Goal: Information Seeking & Learning: Learn about a topic

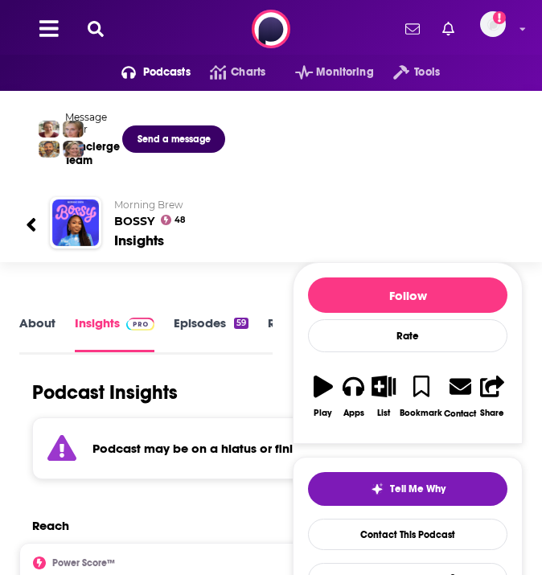
click at [90, 24] on icon at bounding box center [96, 29] width 16 height 16
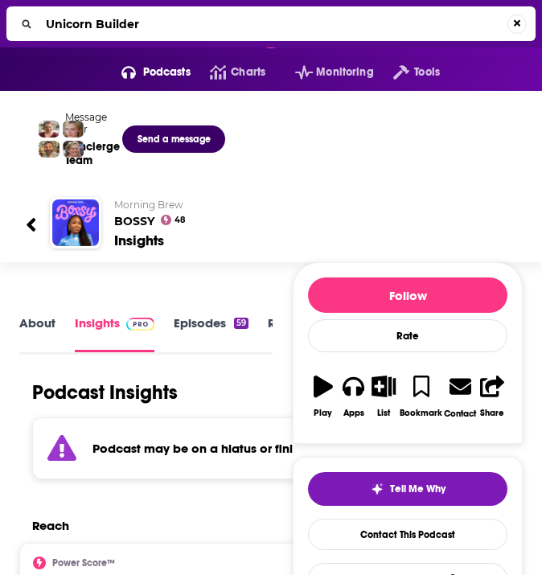
type input "Unicorn Builders"
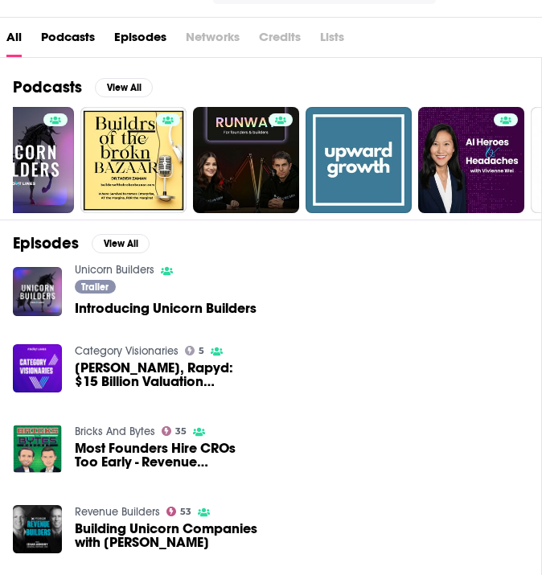
scroll to position [224, 0]
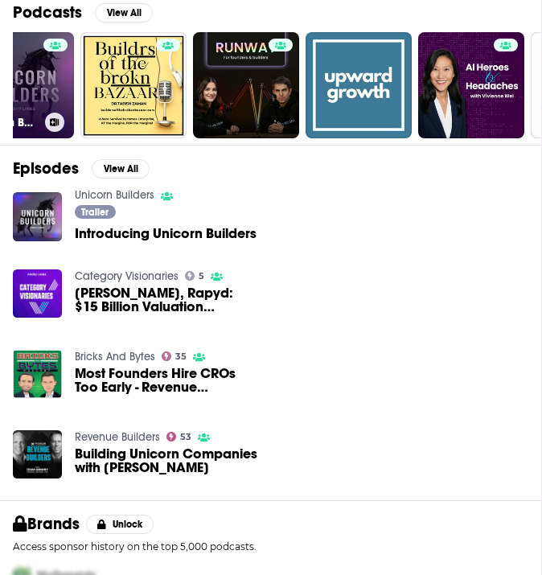
click at [52, 100] on div at bounding box center [55, 76] width 24 height 74
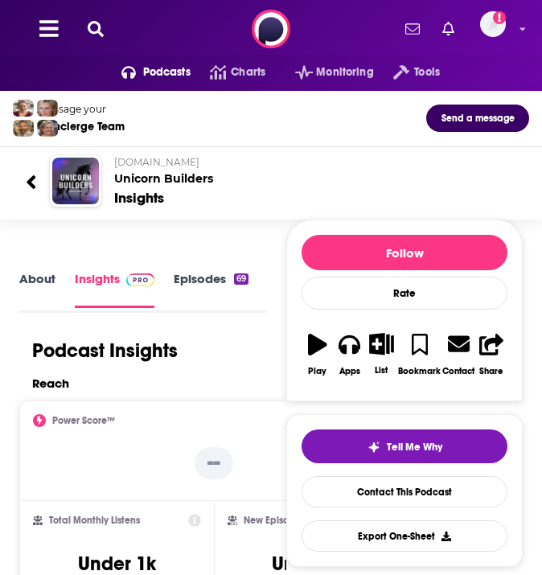
click at [179, 278] on link "Episodes 69" at bounding box center [211, 289] width 75 height 36
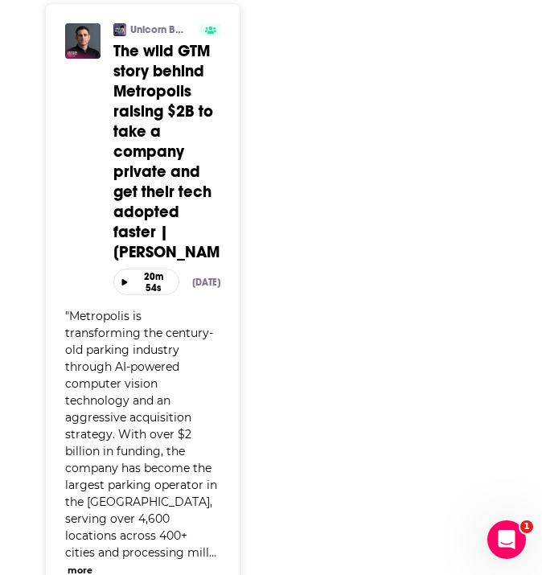
scroll to position [3698, 0]
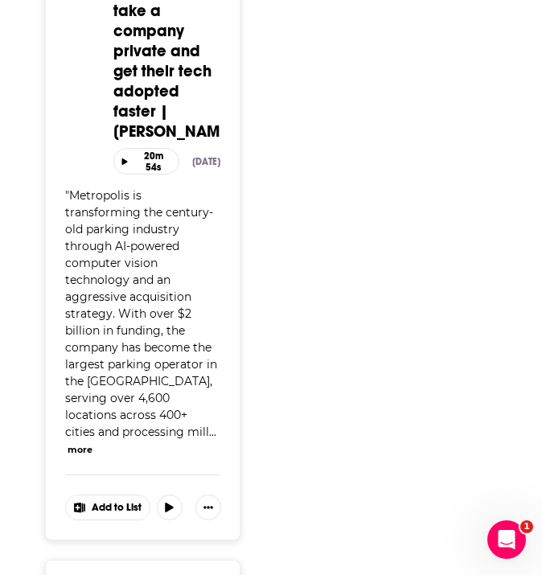
click at [107, 286] on div "" Metropolis is transforming the century-old parking industry through AI-powere…" at bounding box center [142, 322] width 155 height 270
click at [105, 456] on div "Unicorn Builders Active Categories Business The wild GTM story behind Metropoli…" at bounding box center [142, 185] width 155 height 565
click at [92, 450] on button "more" at bounding box center [80, 450] width 25 height 14
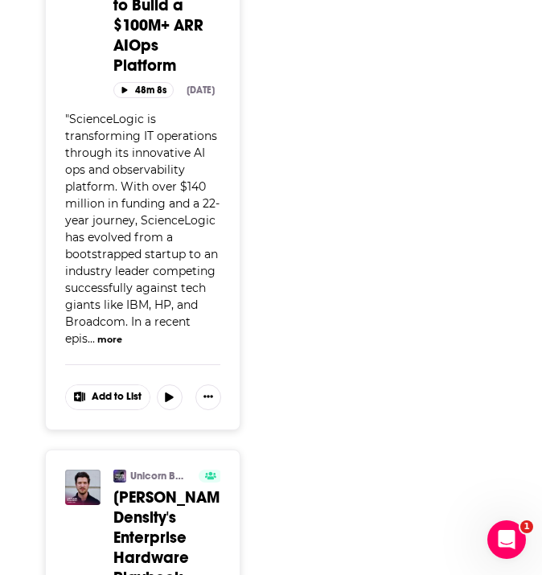
scroll to position [6698, 0]
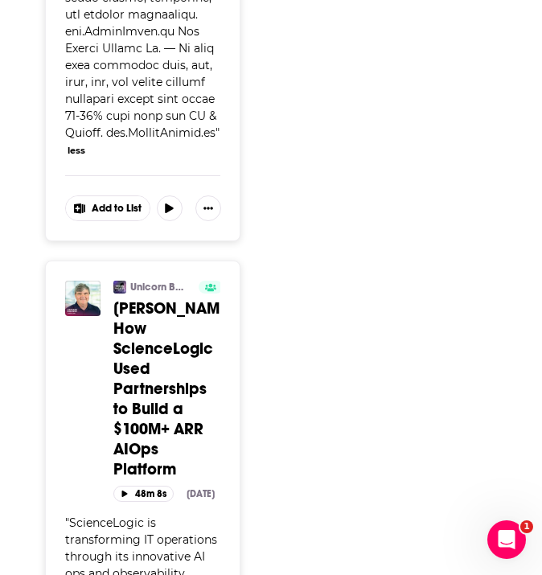
click at [192, 195] on span at bounding box center [189, 208] width 64 height 26
click at [205, 207] on icon "Show More Button" at bounding box center [208, 208] width 10 height 2
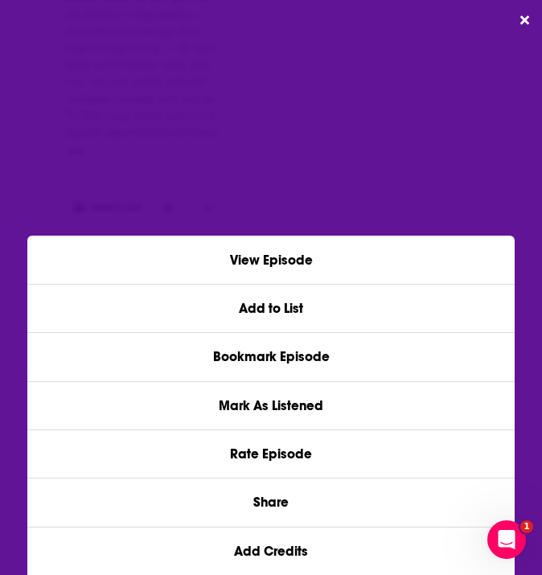
scroll to position [0, 0]
click at [294, 193] on div "View Episode Add to List Bookmark Episode Mark As Listened Rate Episode Share A…" at bounding box center [271, 287] width 542 height 575
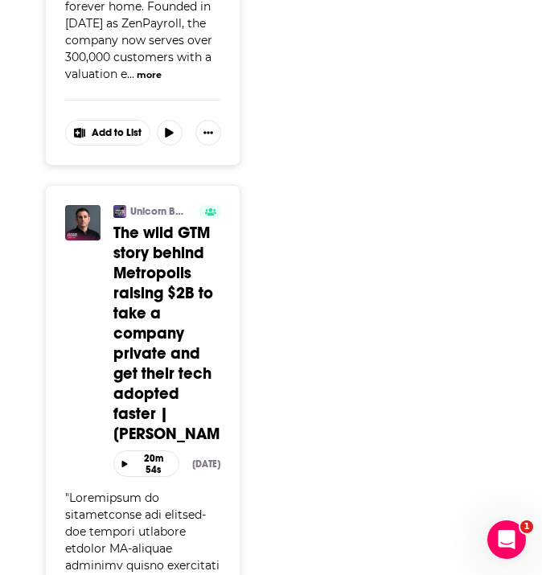
scroll to position [3269, 0]
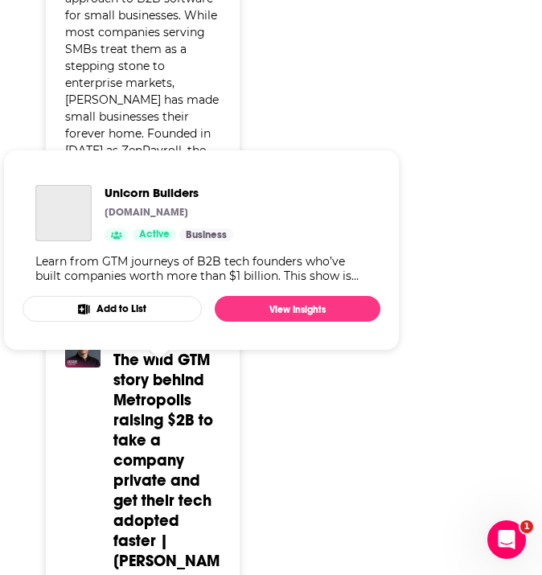
click at [156, 345] on link "Unicorn Builders" at bounding box center [159, 338] width 58 height 13
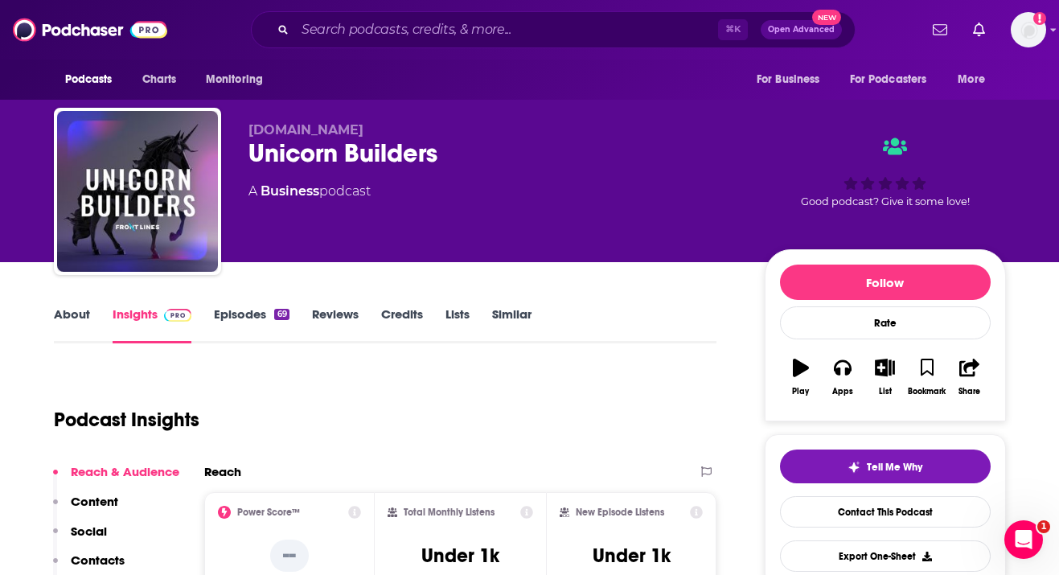
click at [259, 322] on link "Episodes 69" at bounding box center [251, 324] width 75 height 37
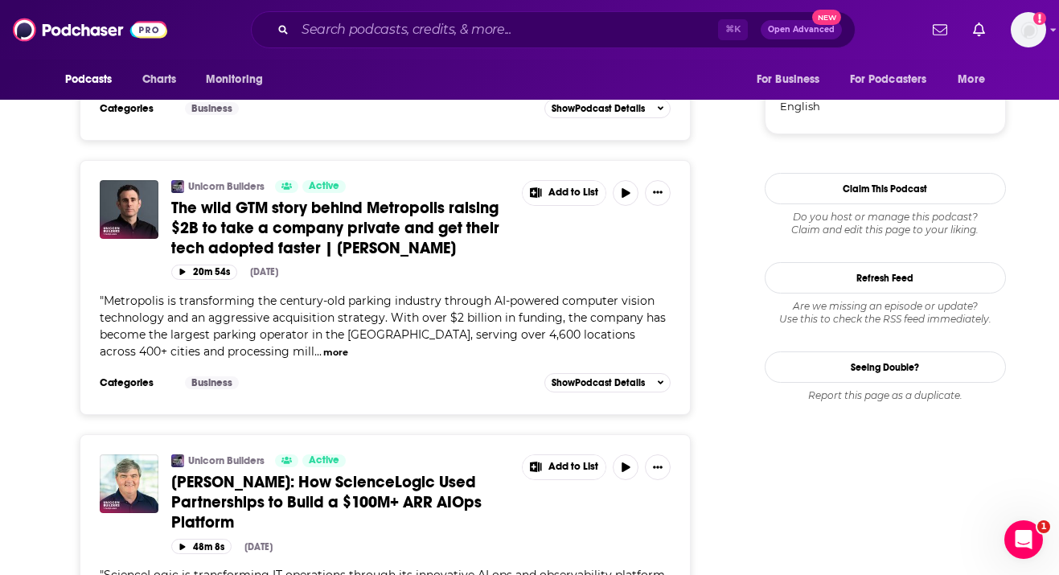
scroll to position [1675, 0]
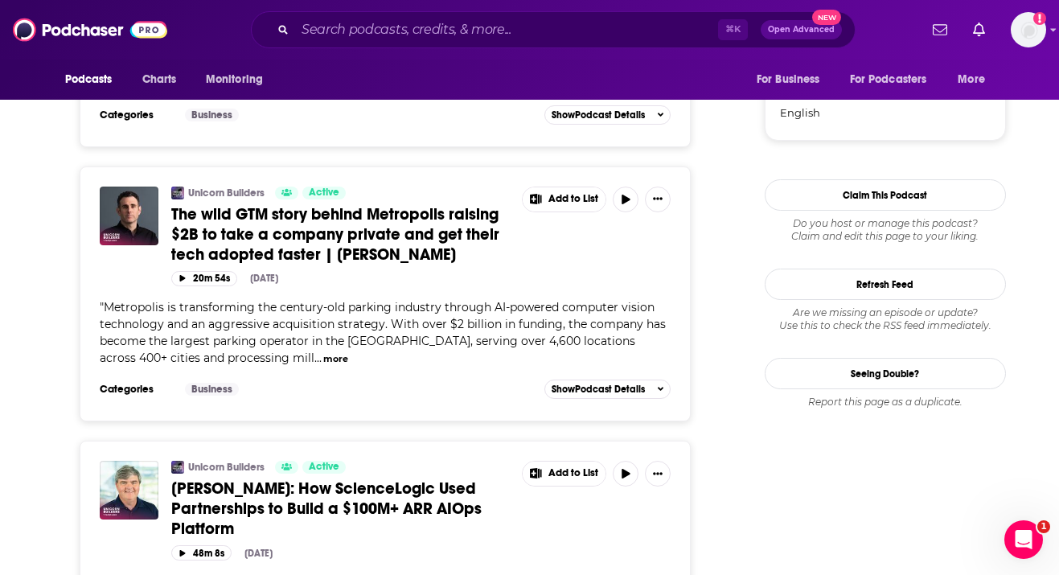
click at [300, 318] on span "Metropolis is transforming the century-old parking industry through AI-powered …" at bounding box center [383, 332] width 566 height 65
click at [195, 383] on link "Business" at bounding box center [212, 389] width 54 height 13
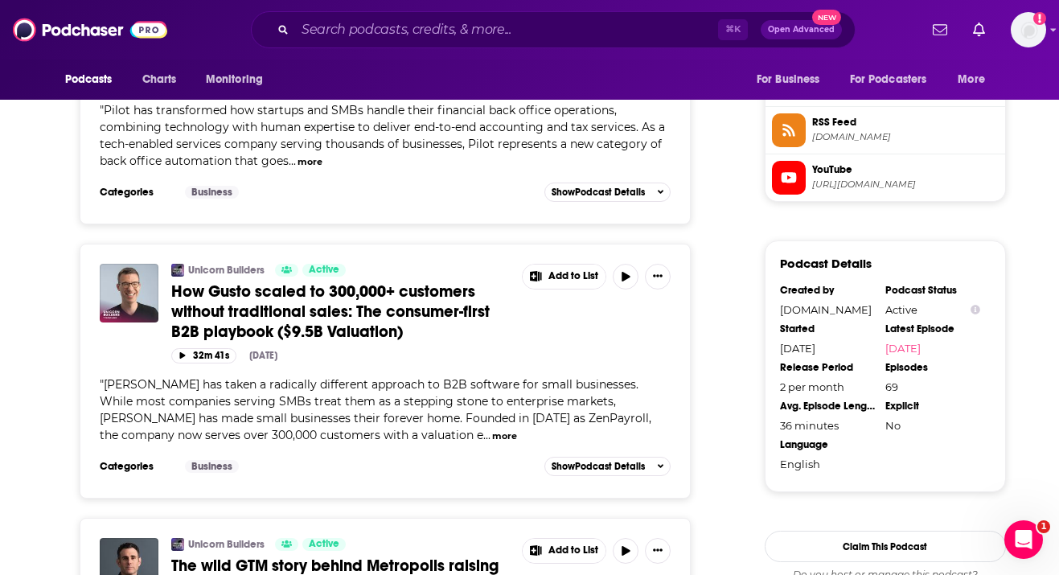
scroll to position [1527, 0]
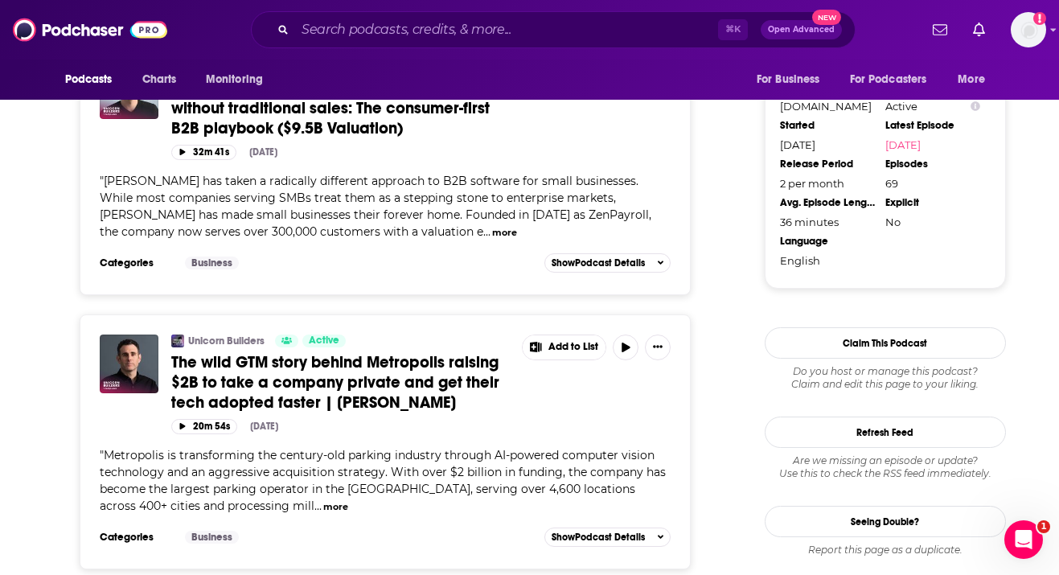
click at [323, 500] on button "more" at bounding box center [335, 507] width 25 height 14
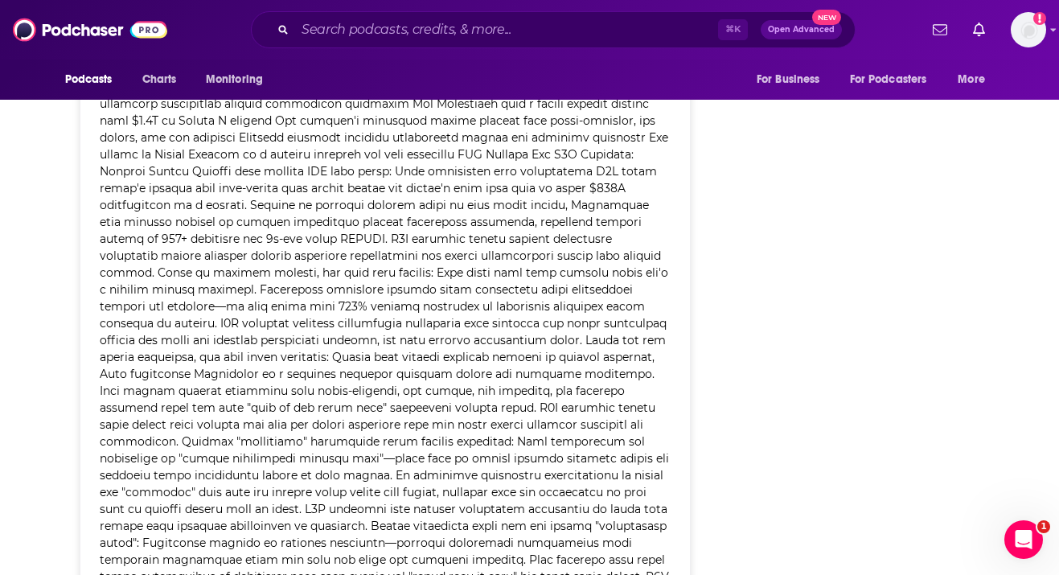
scroll to position [1995, 0]
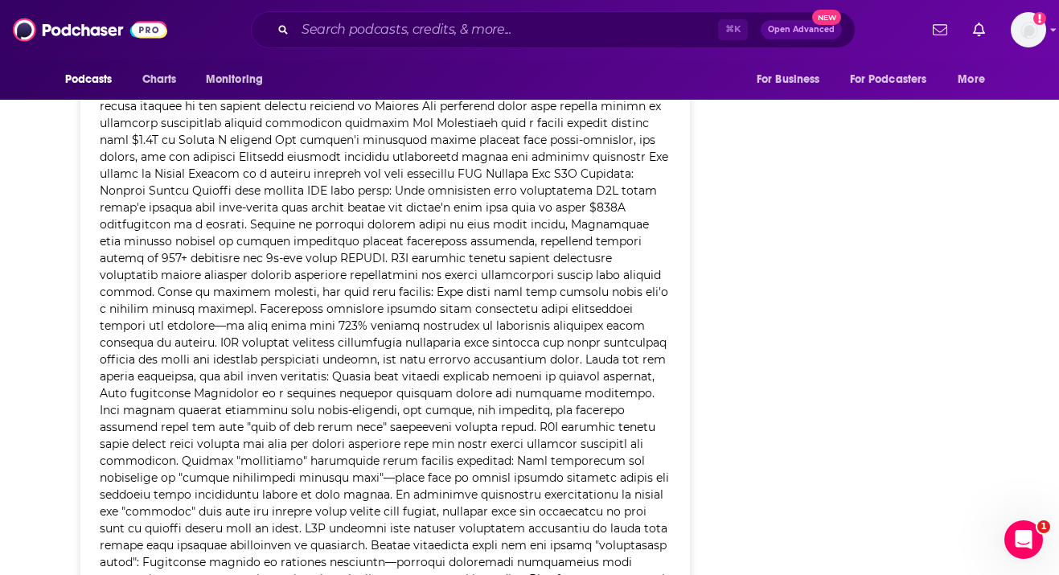
click at [363, 487] on span at bounding box center [385, 343] width 571 height 724
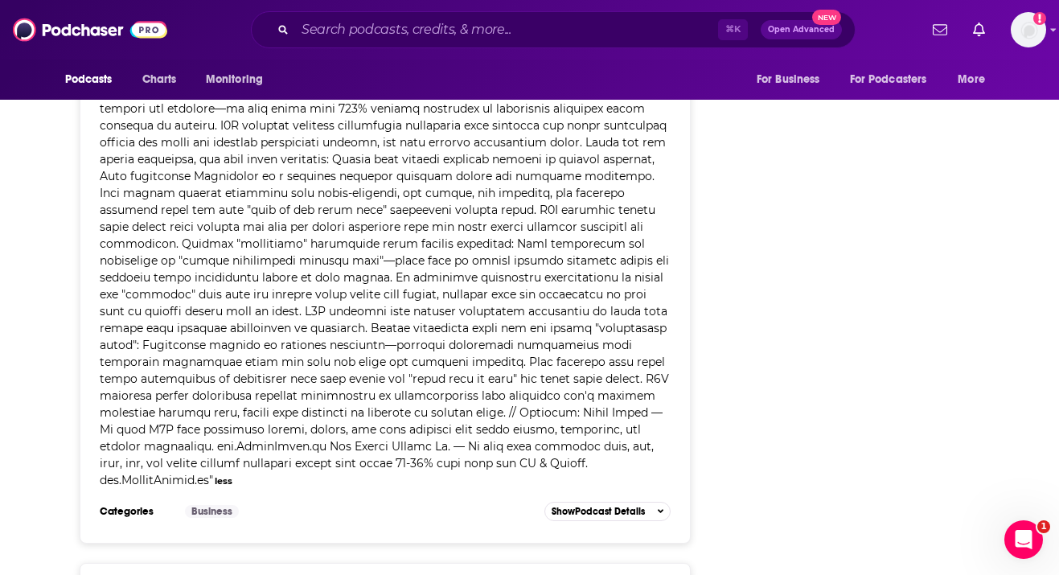
scroll to position [2330, 0]
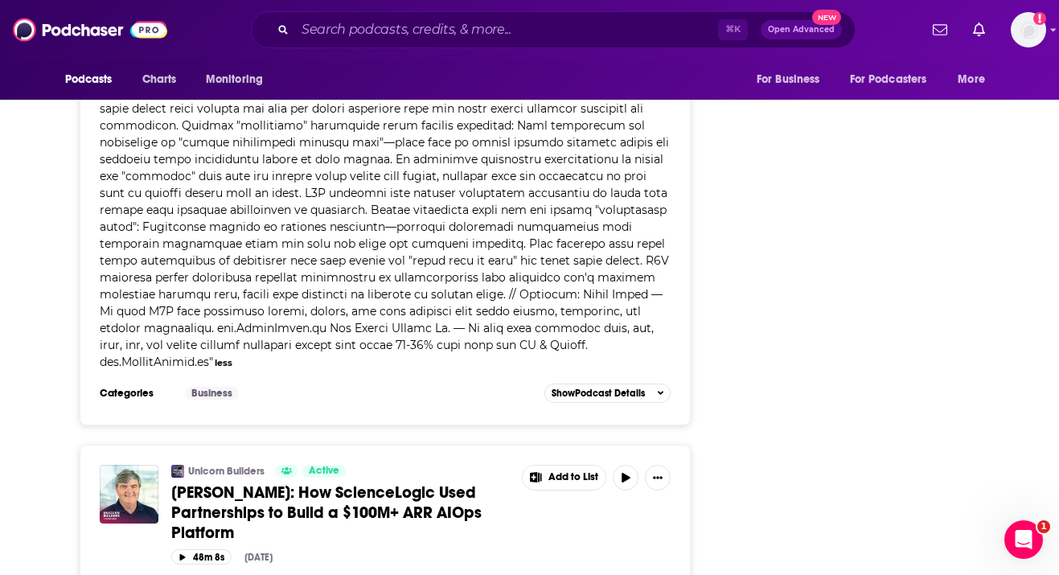
click at [541, 381] on div "Categories Business Add to List Show Podcast Details" at bounding box center [386, 393] width 572 height 24
click at [541, 388] on span "Show Podcast Details" at bounding box center [598, 393] width 93 height 11
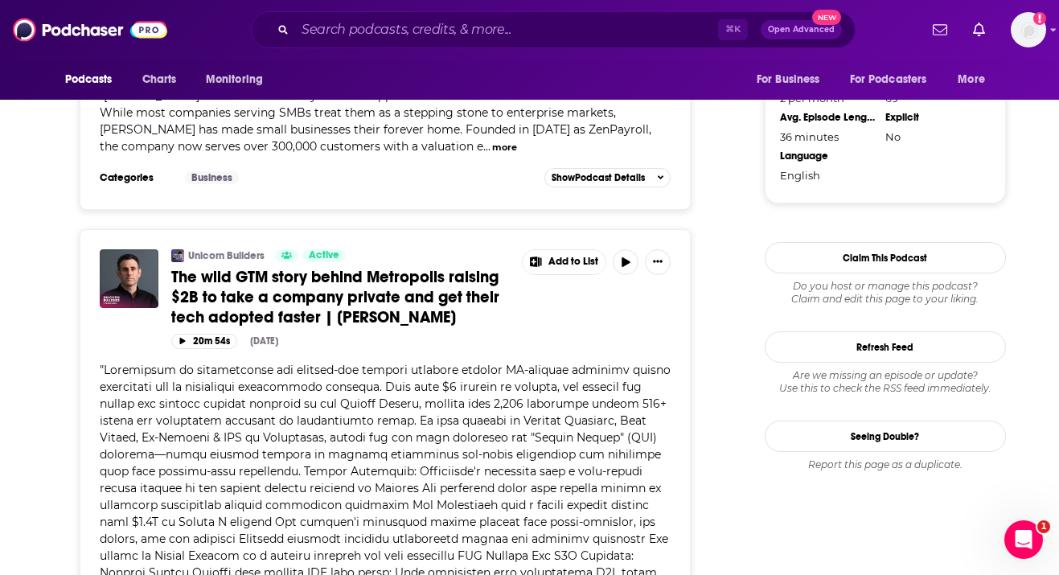
scroll to position [1615, 0]
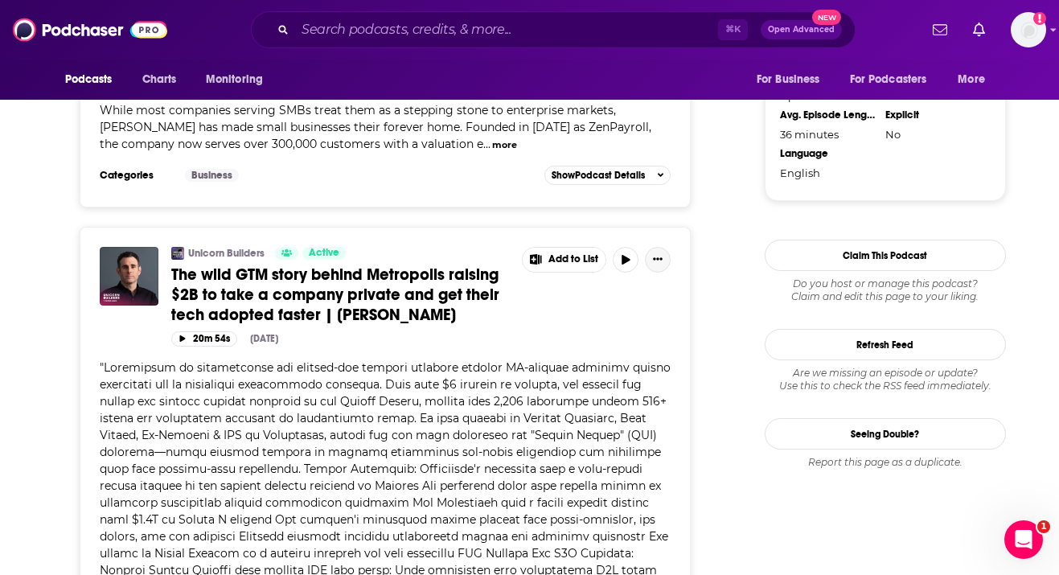
click at [541, 254] on icon "Show More Button" at bounding box center [658, 259] width 10 height 10
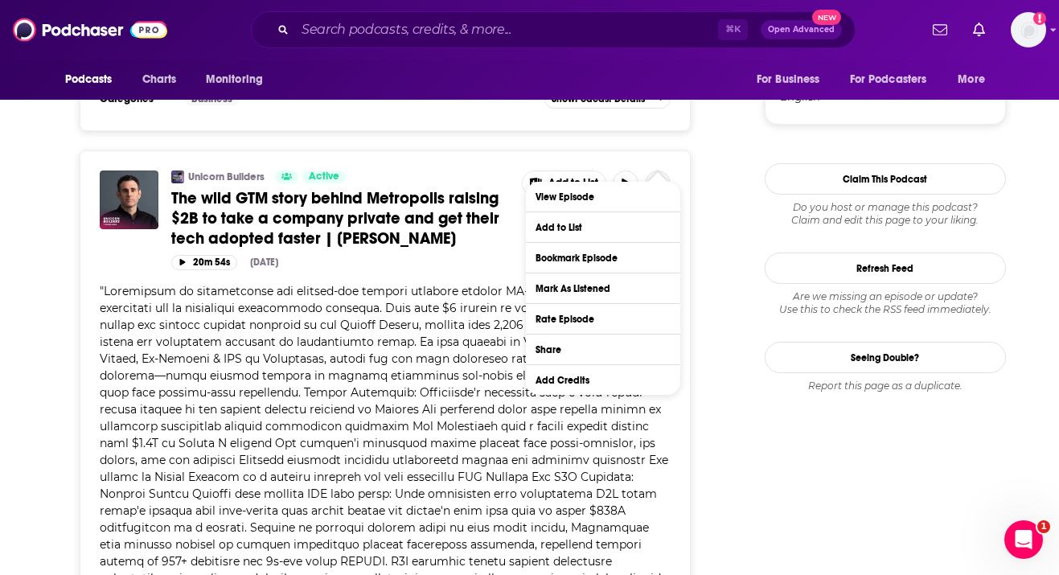
scroll to position [1689, 0]
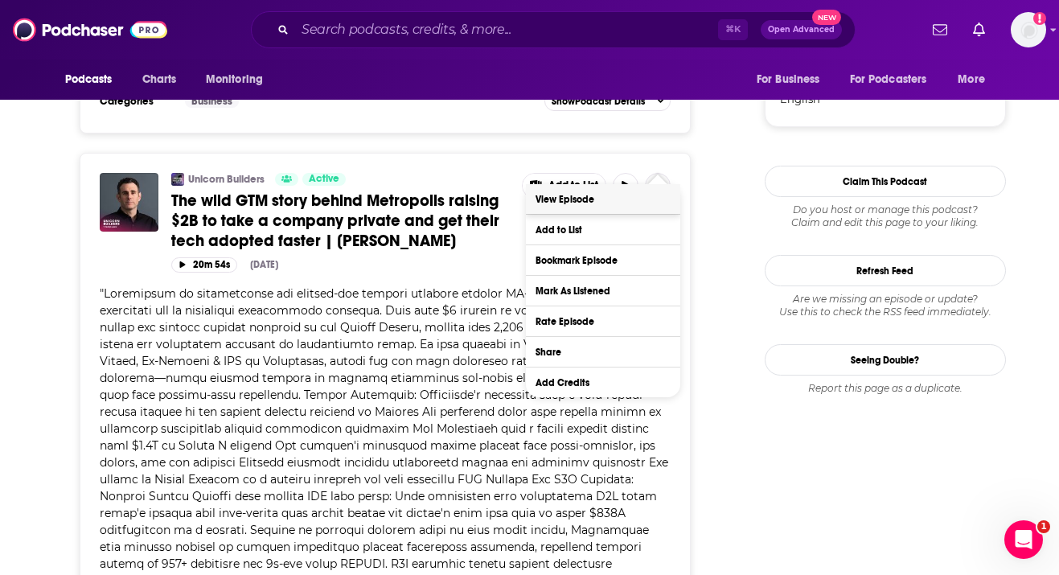
click at [541, 199] on link "View Episode" at bounding box center [603, 199] width 154 height 30
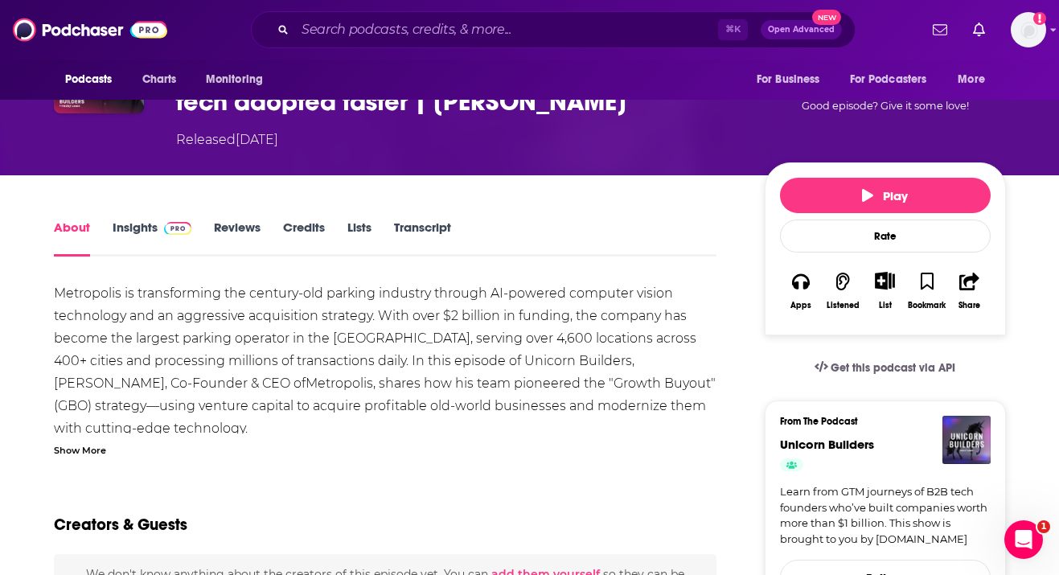
scroll to position [191, 0]
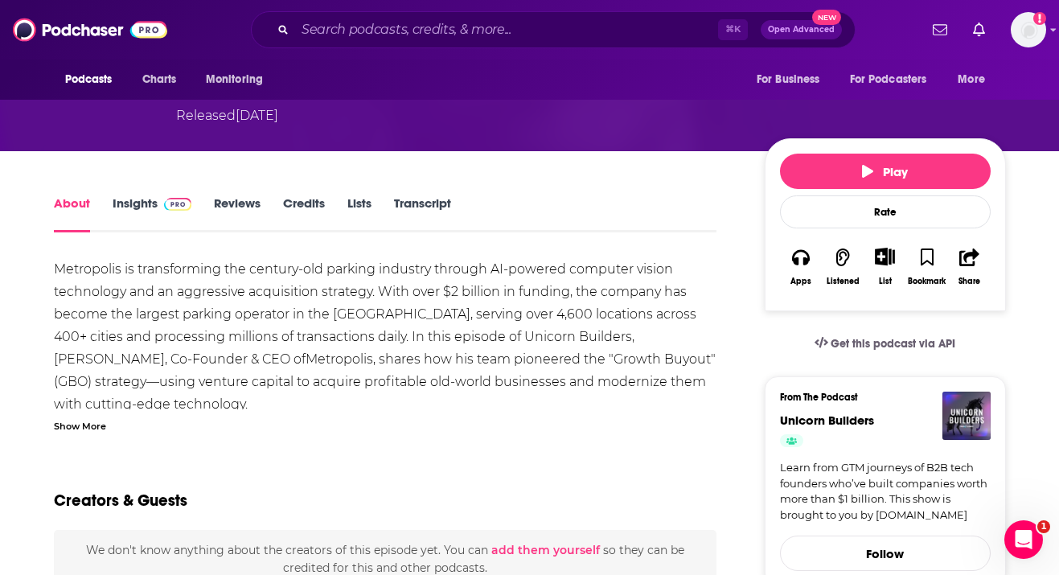
click at [437, 194] on div "About Insights Reviews Credits Lists Transcript" at bounding box center [385, 212] width 663 height 39
click at [435, 203] on link "Transcript" at bounding box center [422, 213] width 57 height 37
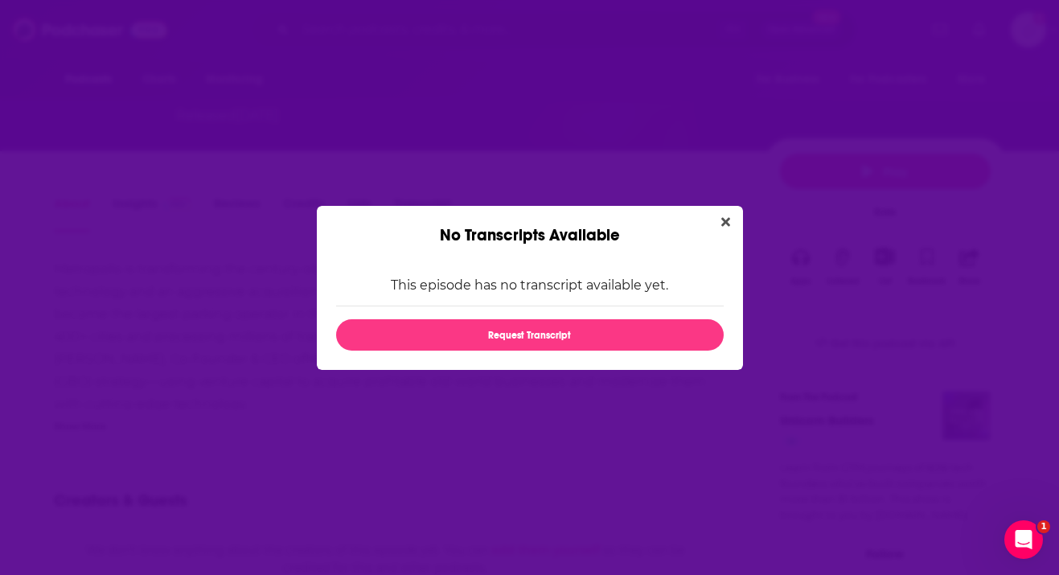
scroll to position [0, 0]
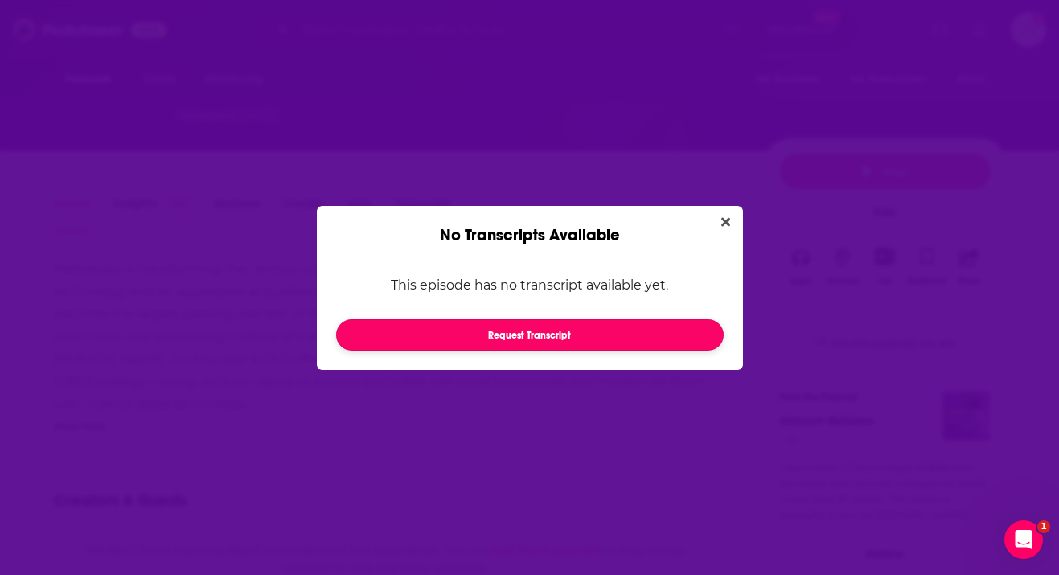
click at [506, 340] on button "Request Transcript" at bounding box center [530, 334] width 388 height 31
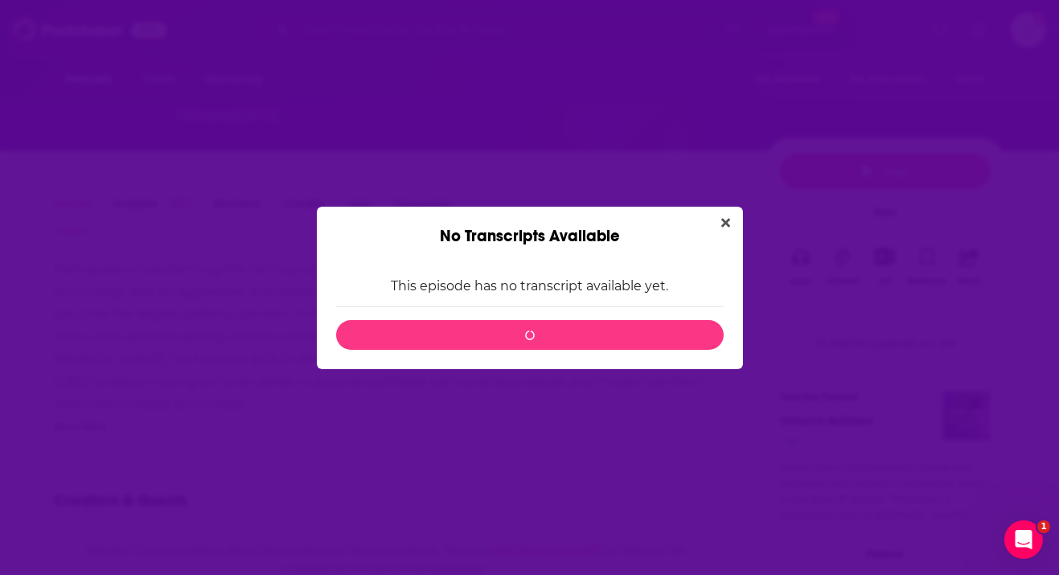
click at [541, 278] on p "This episode has no transcript available yet." at bounding box center [530, 285] width 388 height 15
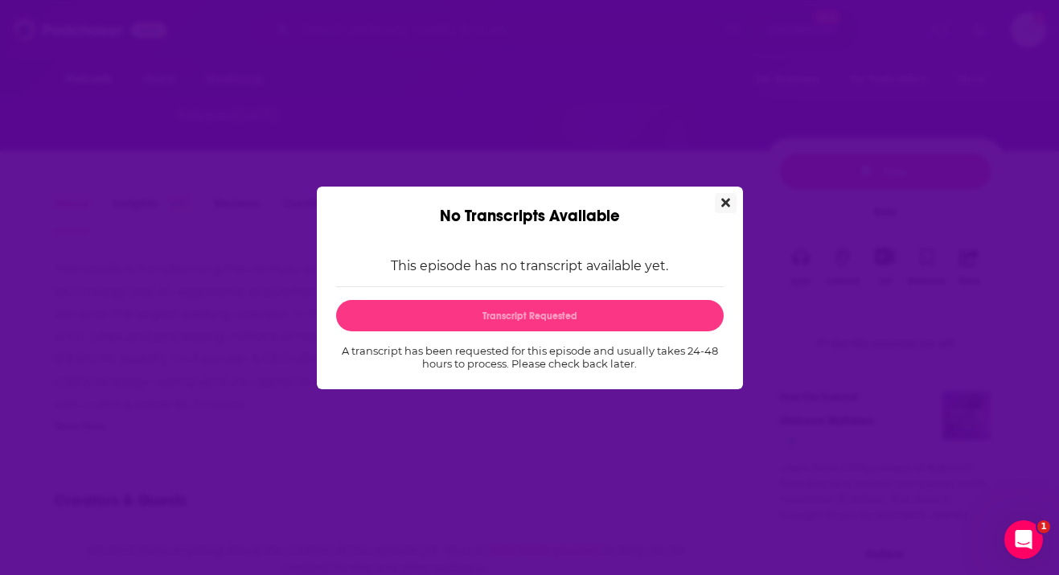
click at [541, 196] on icon "Close" at bounding box center [725, 202] width 9 height 13
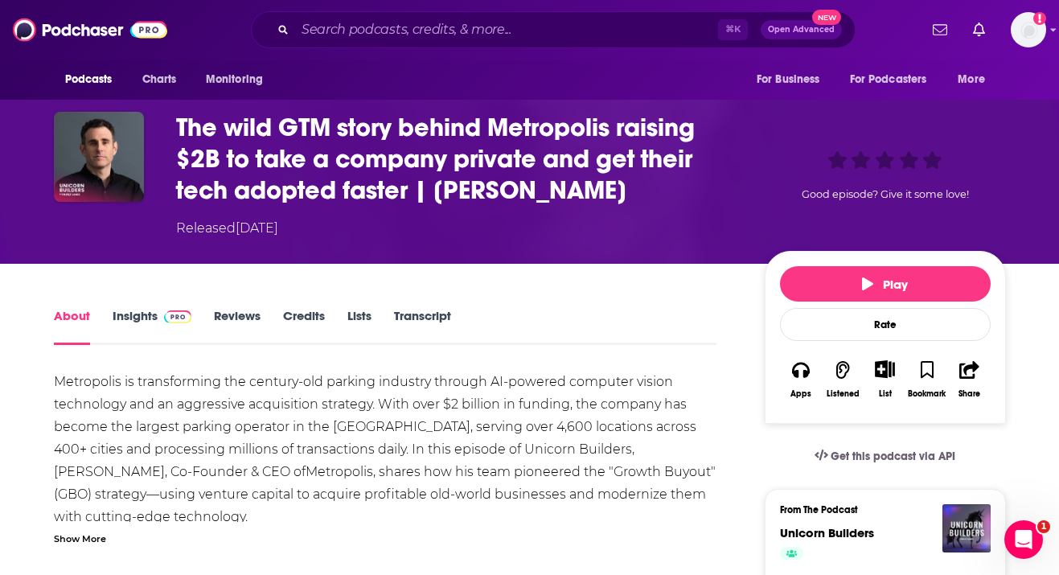
scroll to position [158, 0]
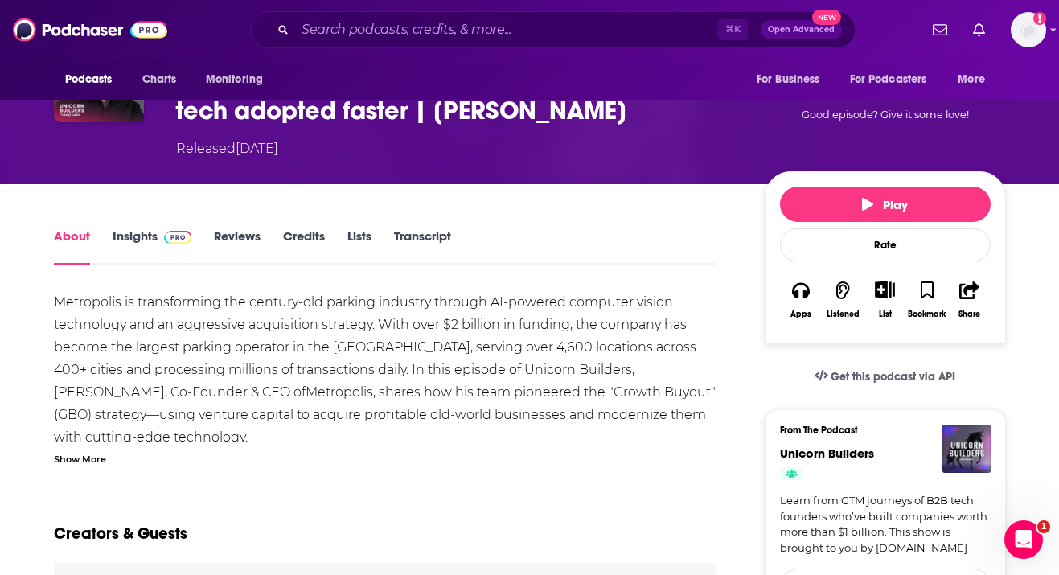
click at [100, 453] on div "Show More" at bounding box center [80, 457] width 52 height 15
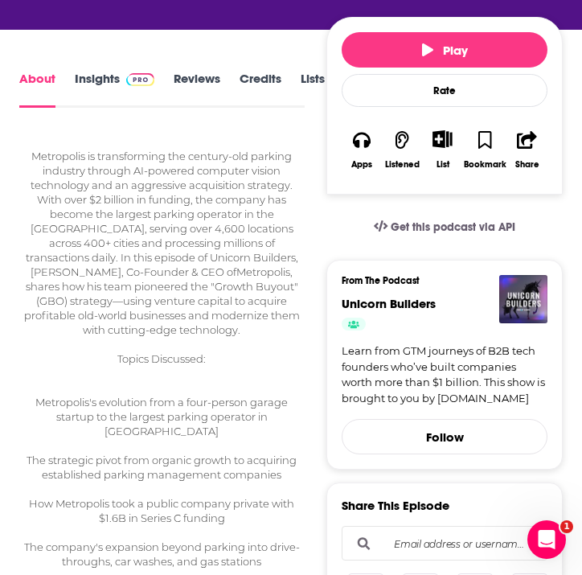
scroll to position [0, 0]
